Goal: Book appointment/travel/reservation

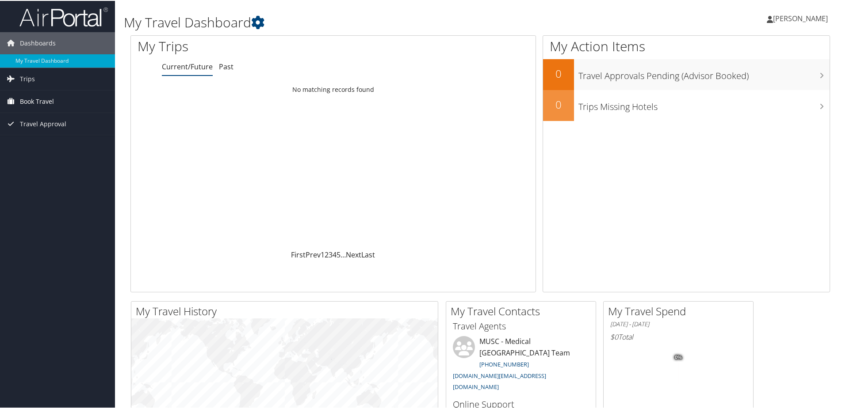
click at [27, 105] on span "Book Travel" at bounding box center [37, 101] width 34 height 22
click at [34, 116] on link "Agent Booking Request" at bounding box center [57, 118] width 115 height 13
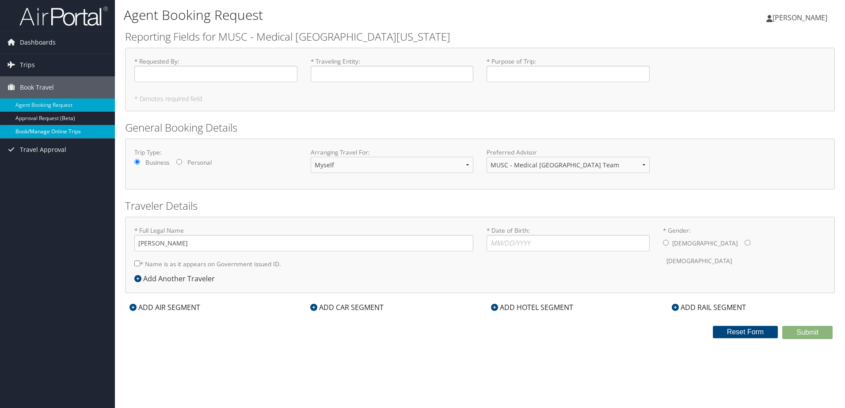
click at [88, 132] on link "Book/Manage Online Trips" at bounding box center [57, 131] width 115 height 13
